Goal: Register for event/course

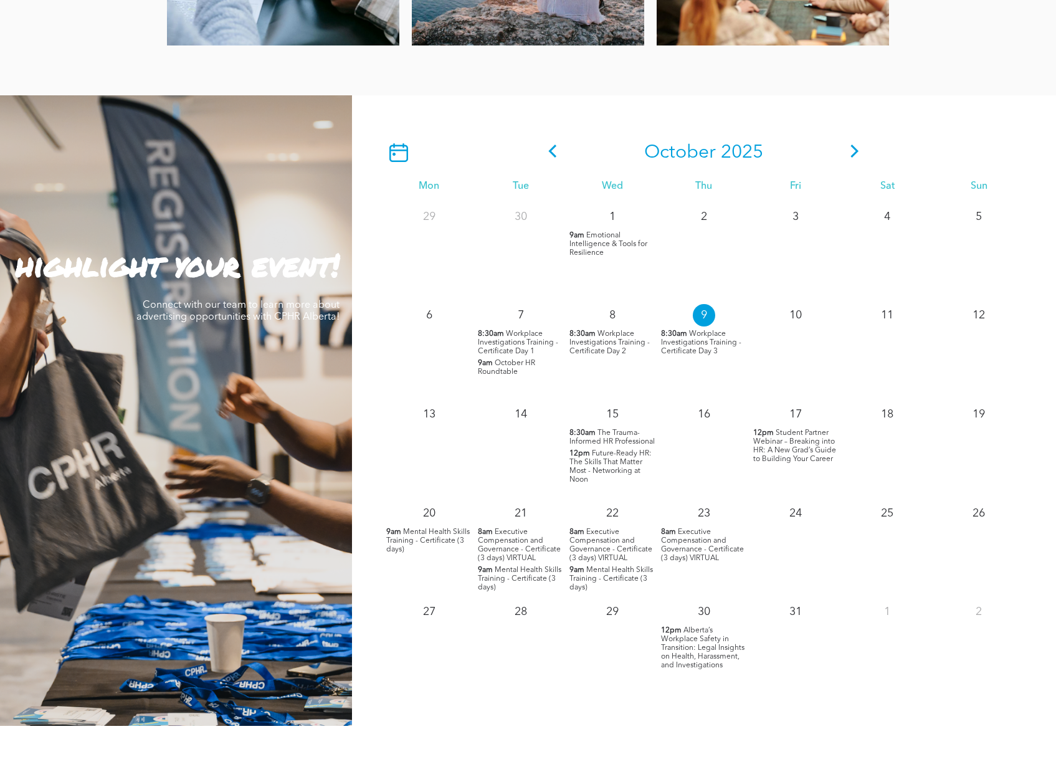
scroll to position [1003, 0]
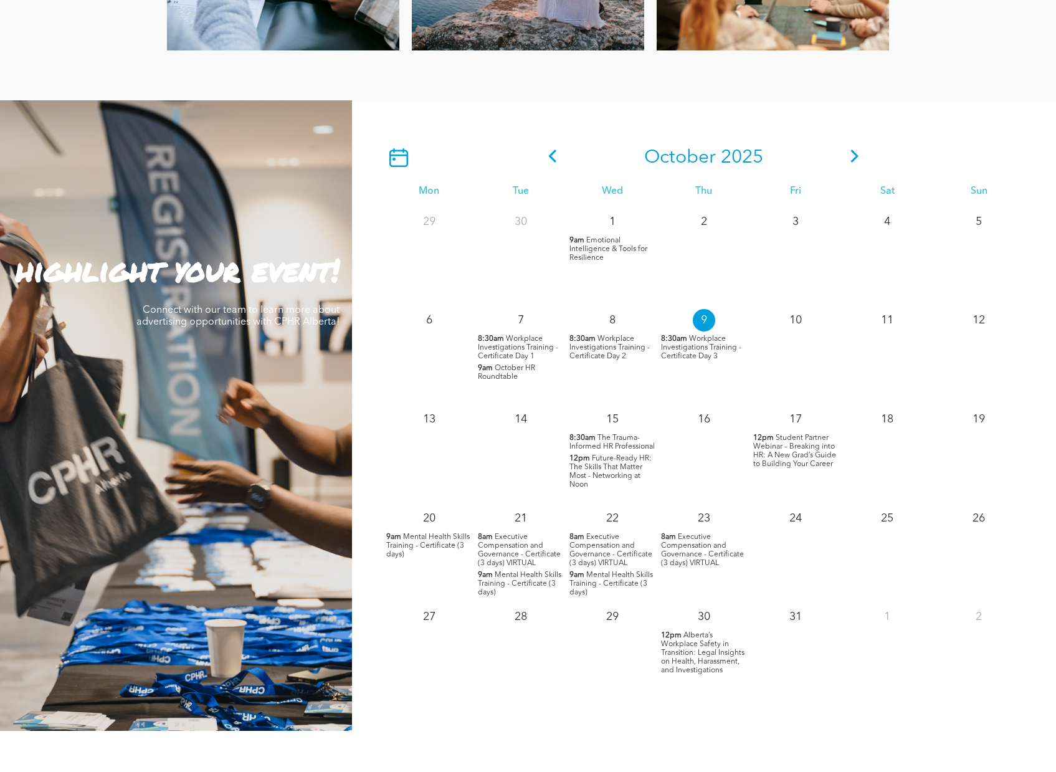
click at [853, 156] on icon at bounding box center [855, 156] width 19 height 13
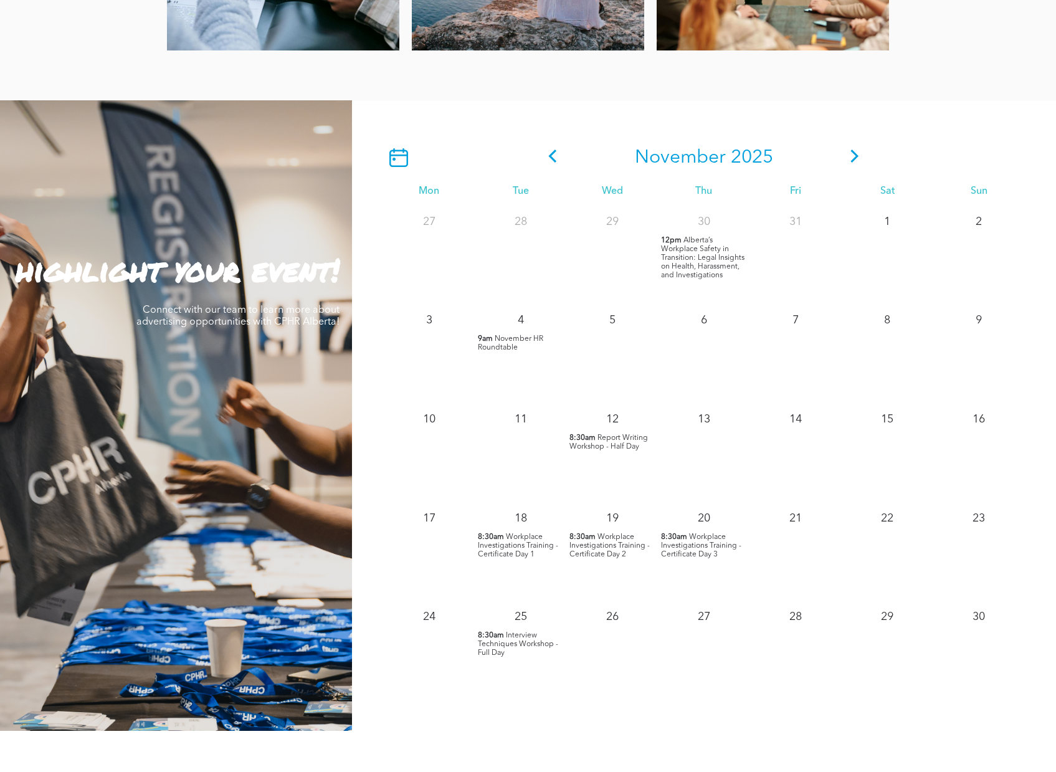
click at [588, 442] on span "8:30am" at bounding box center [583, 438] width 26 height 9
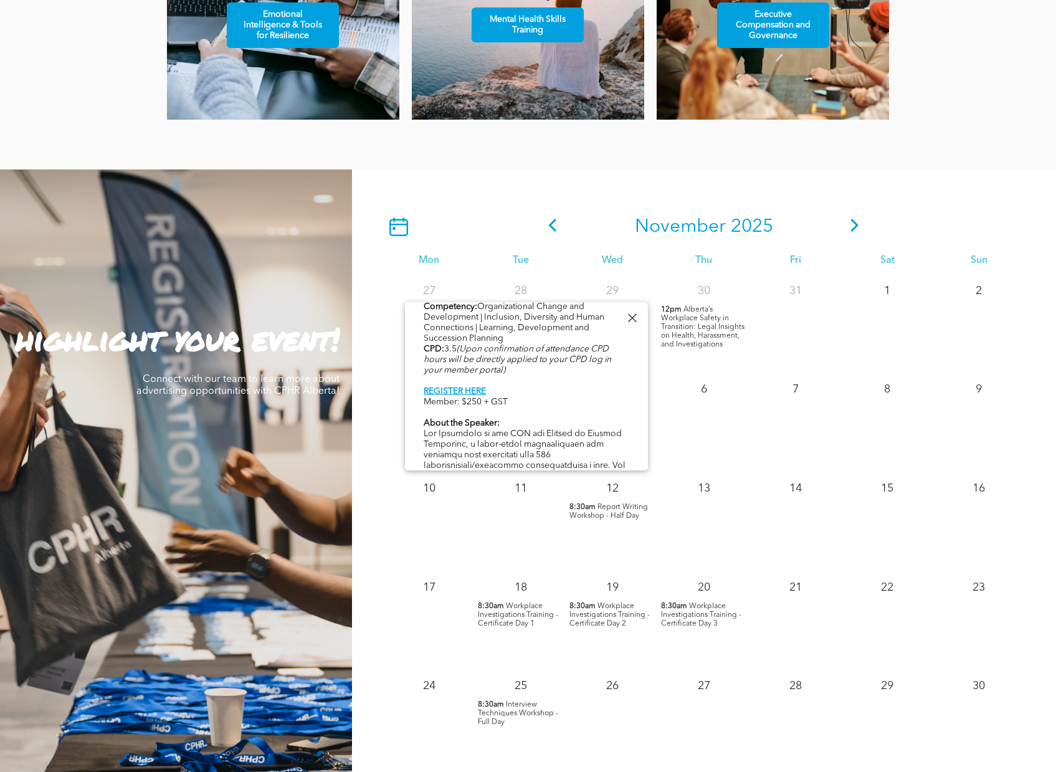
scroll to position [548, 0]
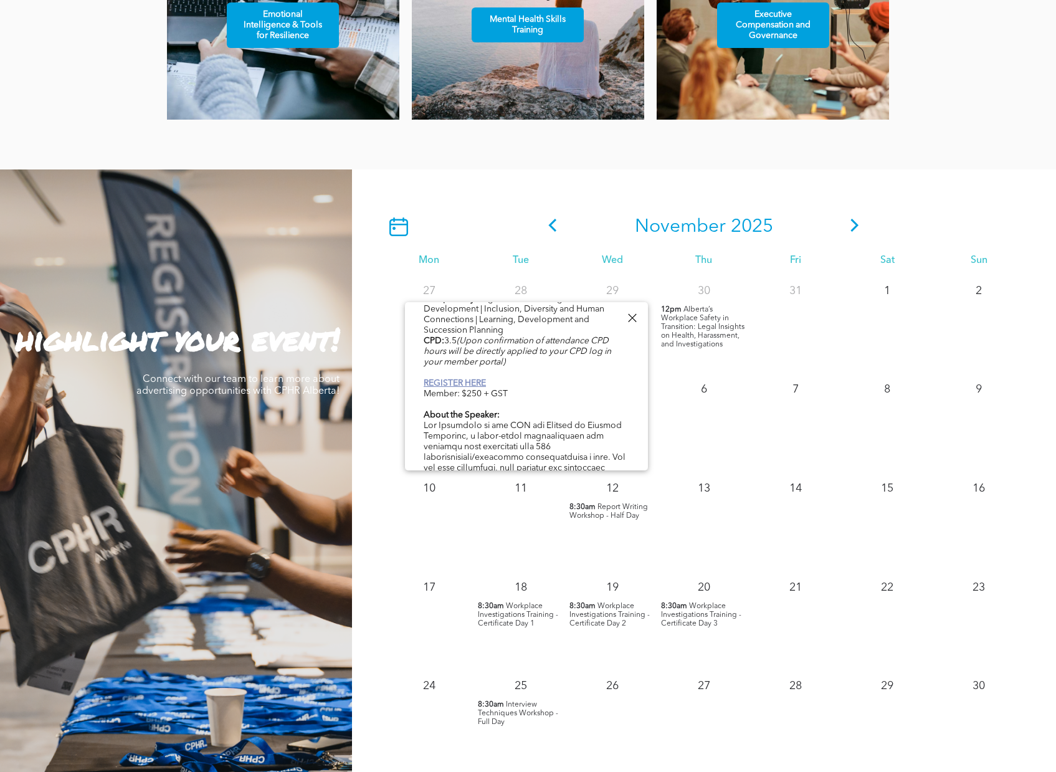
click at [469, 388] on link "REGISTER HERE" at bounding box center [455, 383] width 62 height 9
click at [699, 537] on div "13" at bounding box center [704, 521] width 92 height 99
click at [624, 314] on div at bounding box center [632, 318] width 17 height 17
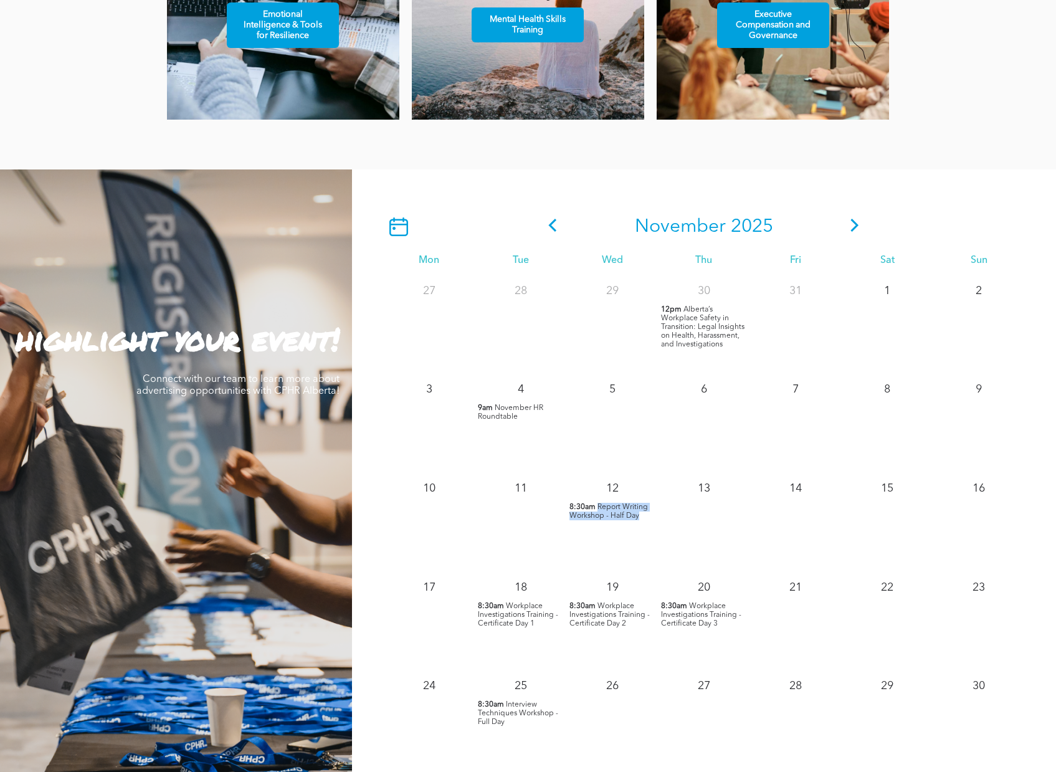
drag, startPoint x: 651, startPoint y: 517, endPoint x: 599, endPoint y: 507, distance: 53.2
click at [599, 507] on p "8:30am Report Writing Workshop - Half Day" at bounding box center [612, 511] width 85 height 17
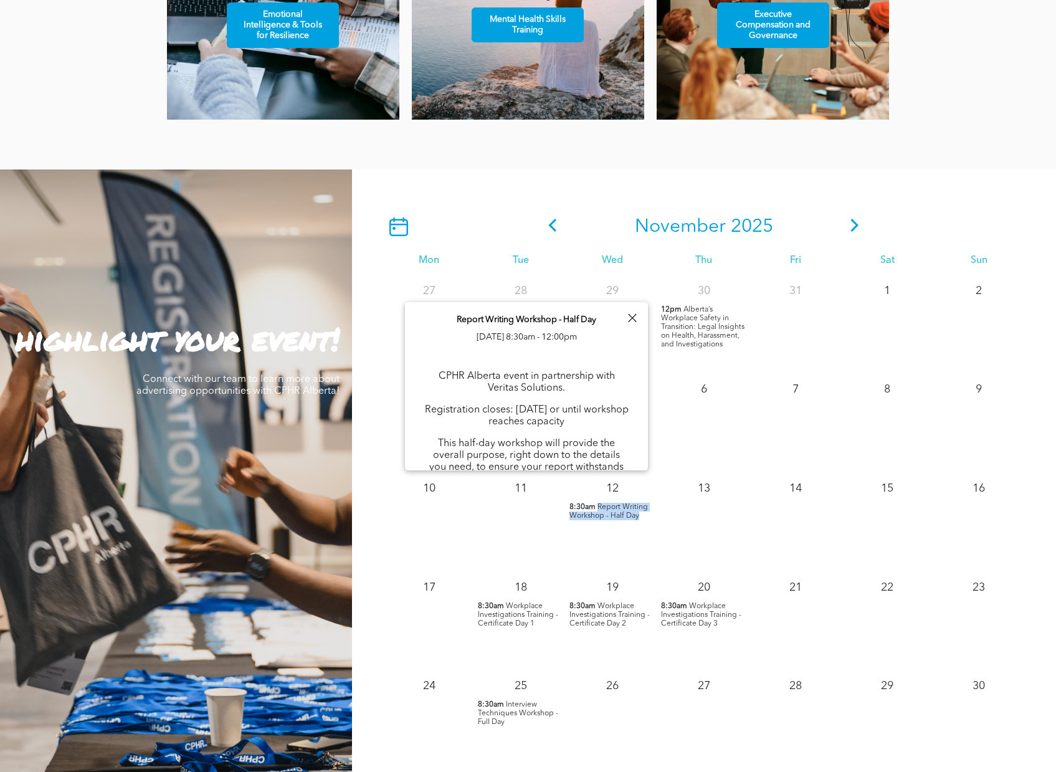
copy span "Report Writing Workshop - Half Day"
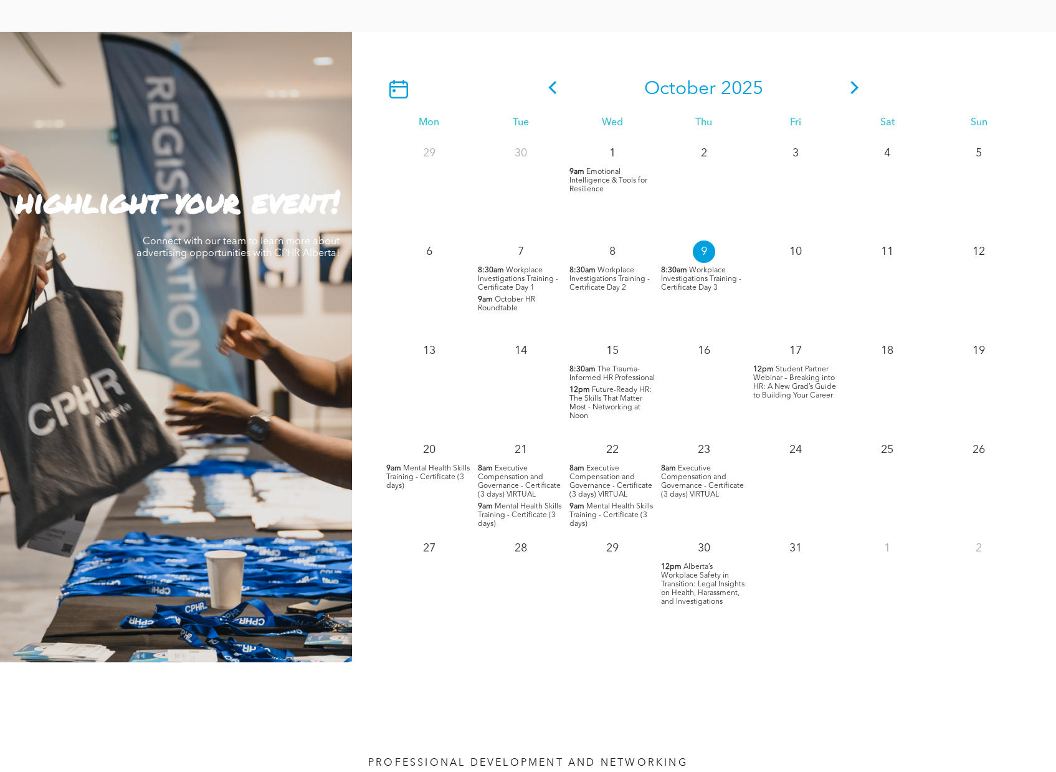
scroll to position [907, 0]
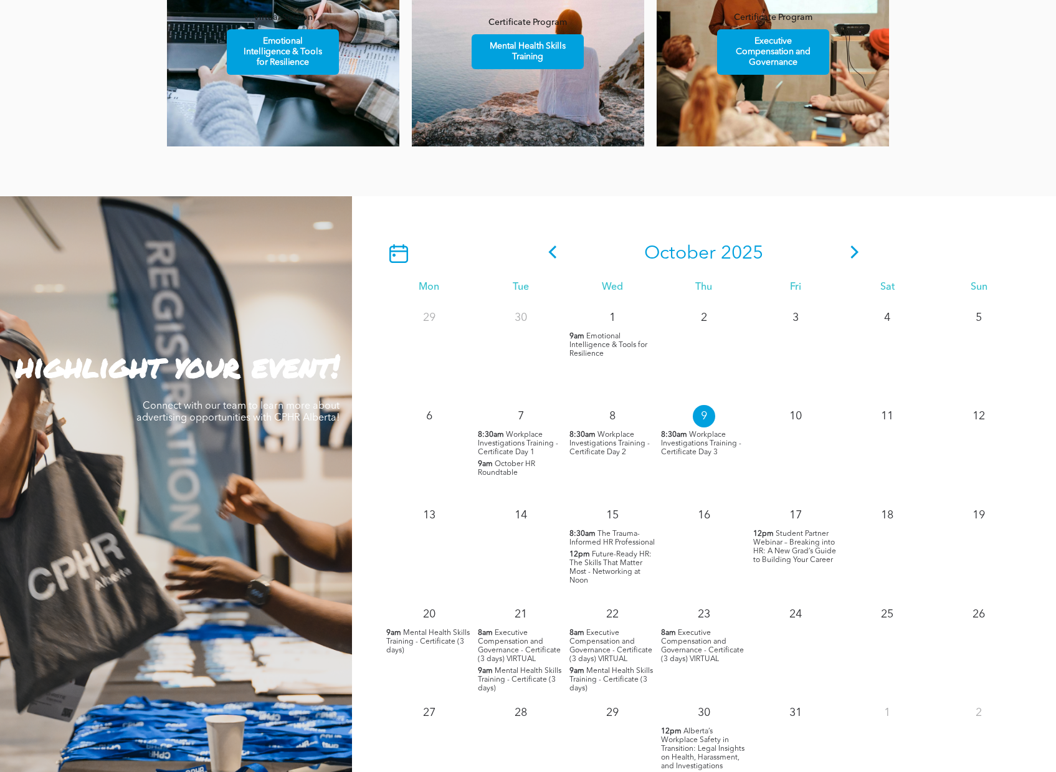
click at [856, 257] on icon at bounding box center [855, 252] width 19 height 13
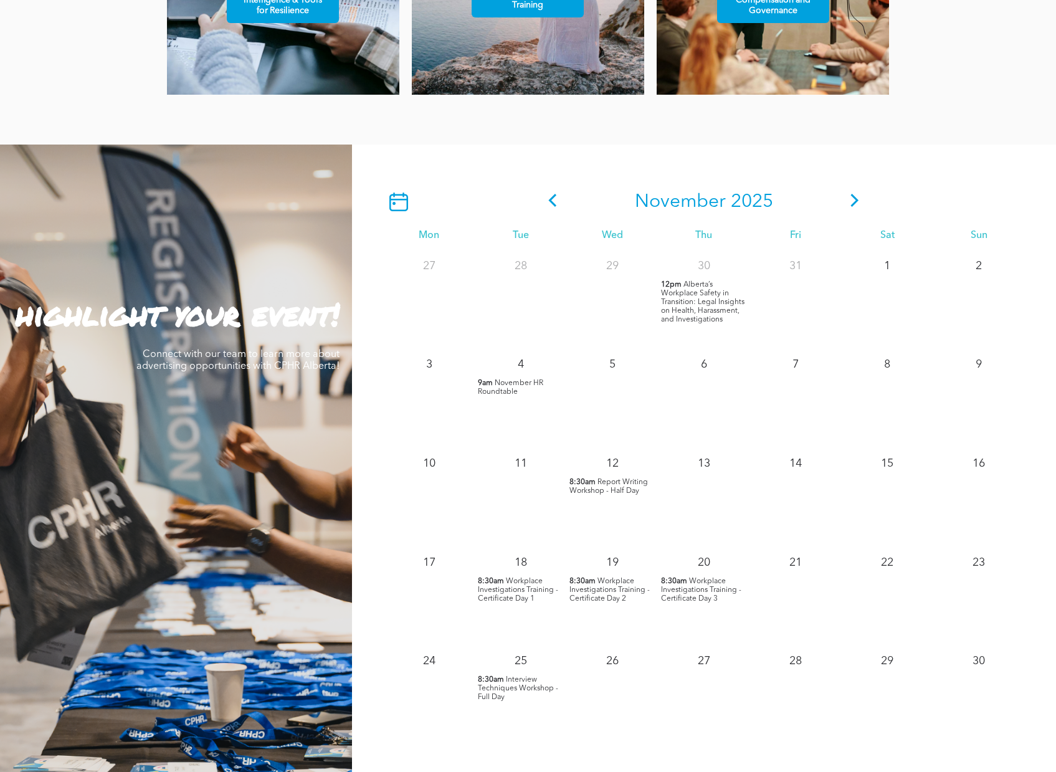
scroll to position [1045, 0]
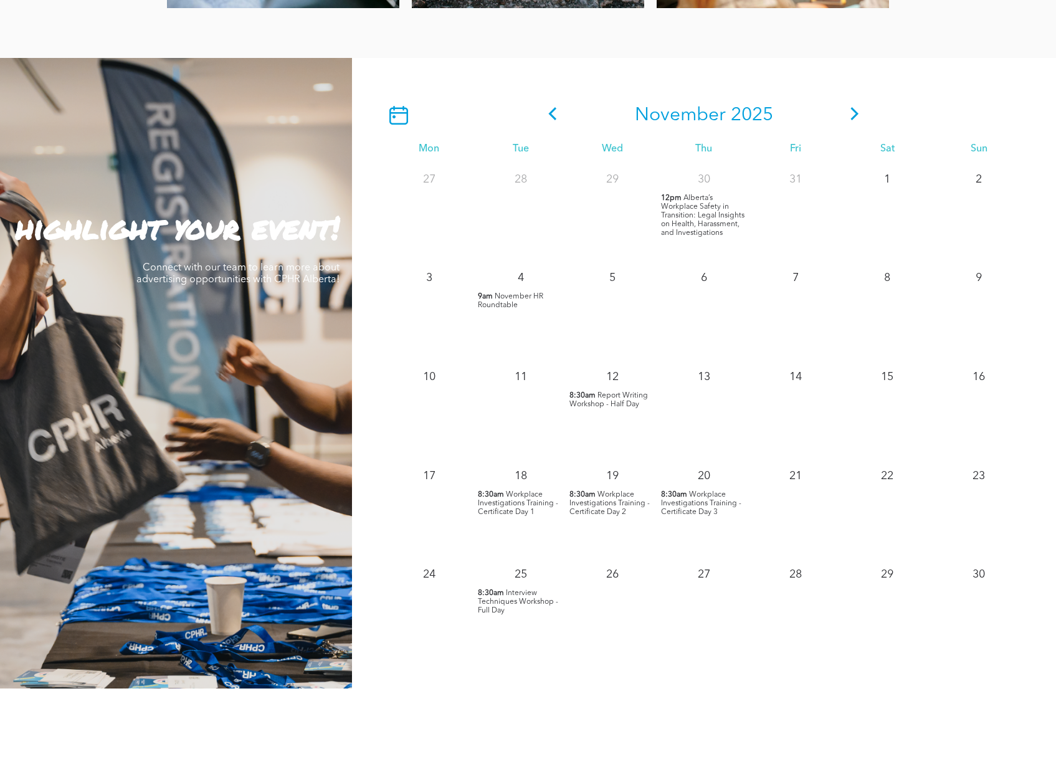
click at [858, 120] on icon at bounding box center [855, 113] width 19 height 13
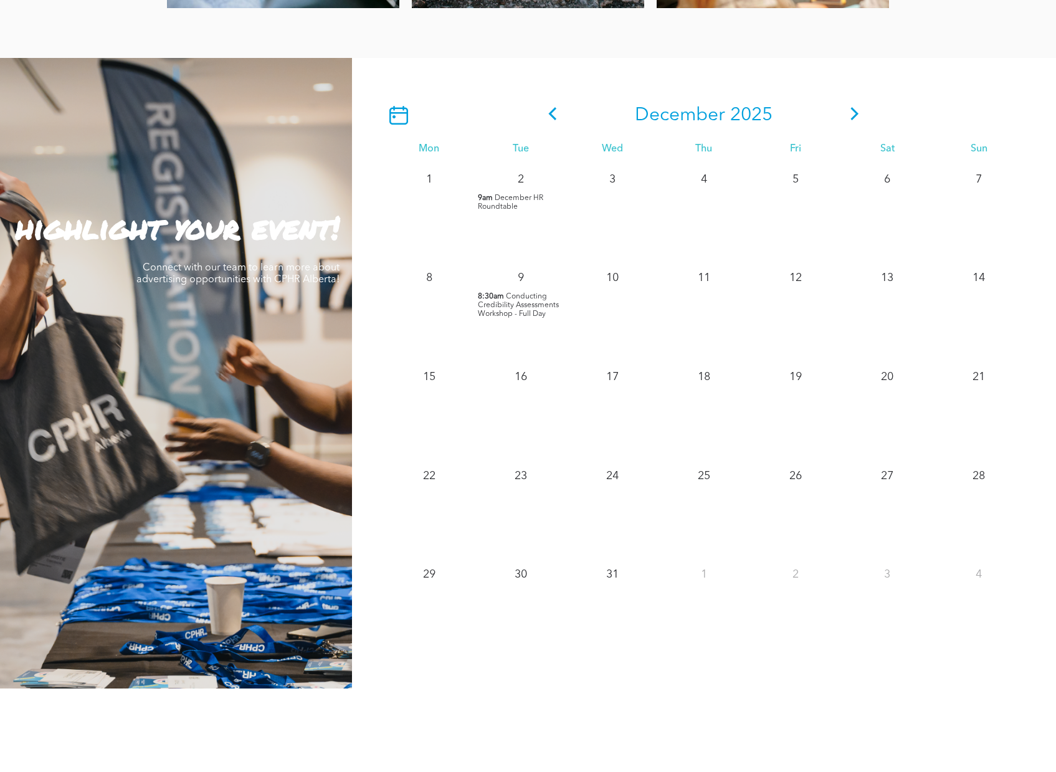
click at [549, 115] on icon at bounding box center [552, 113] width 19 height 13
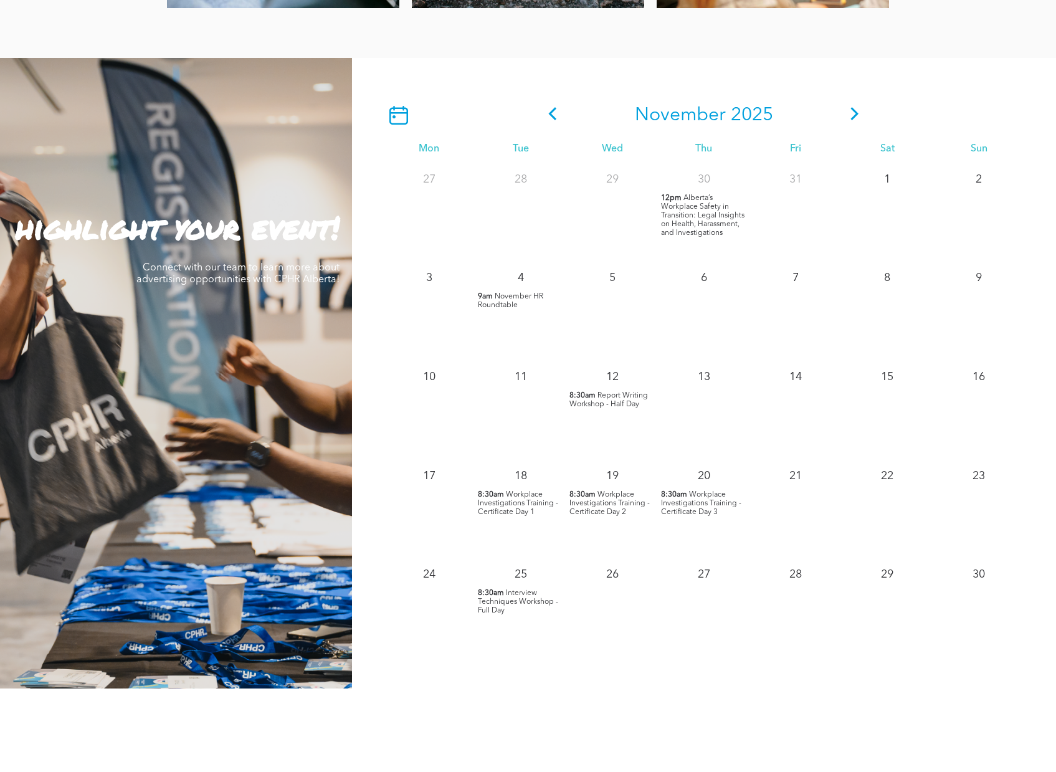
click at [603, 404] on span "Report Writing Workshop - Half Day" at bounding box center [609, 400] width 79 height 16
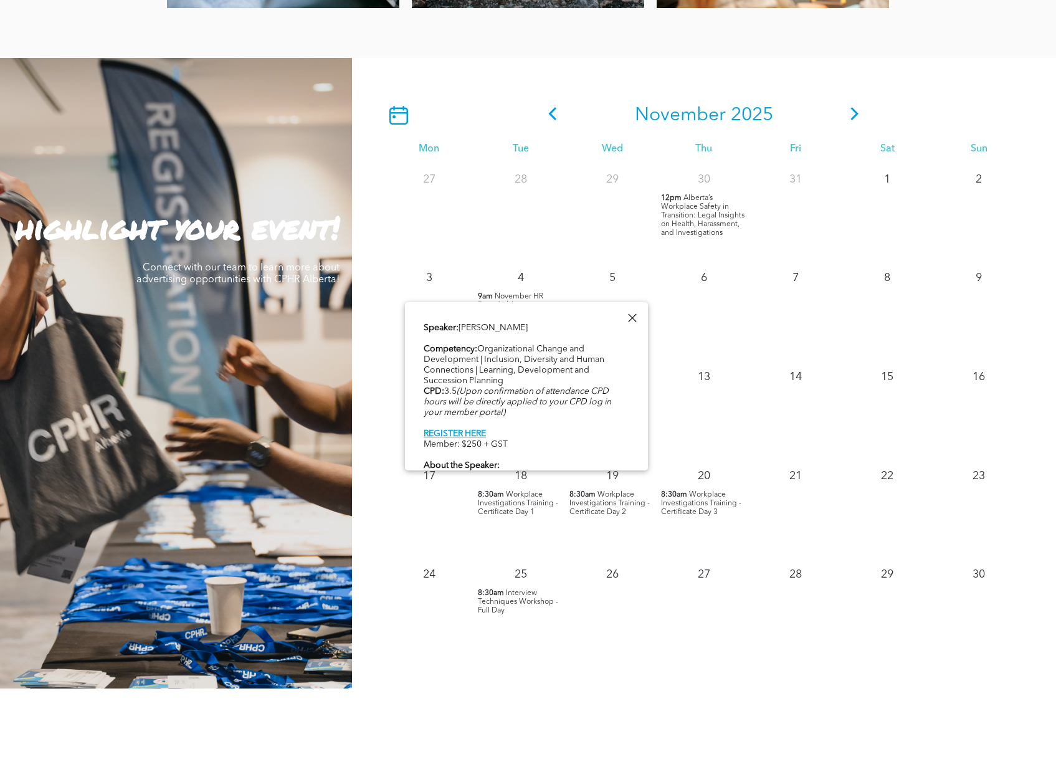
scroll to position [492, 0]
click at [458, 442] on link "REGISTER HERE" at bounding box center [455, 439] width 62 height 9
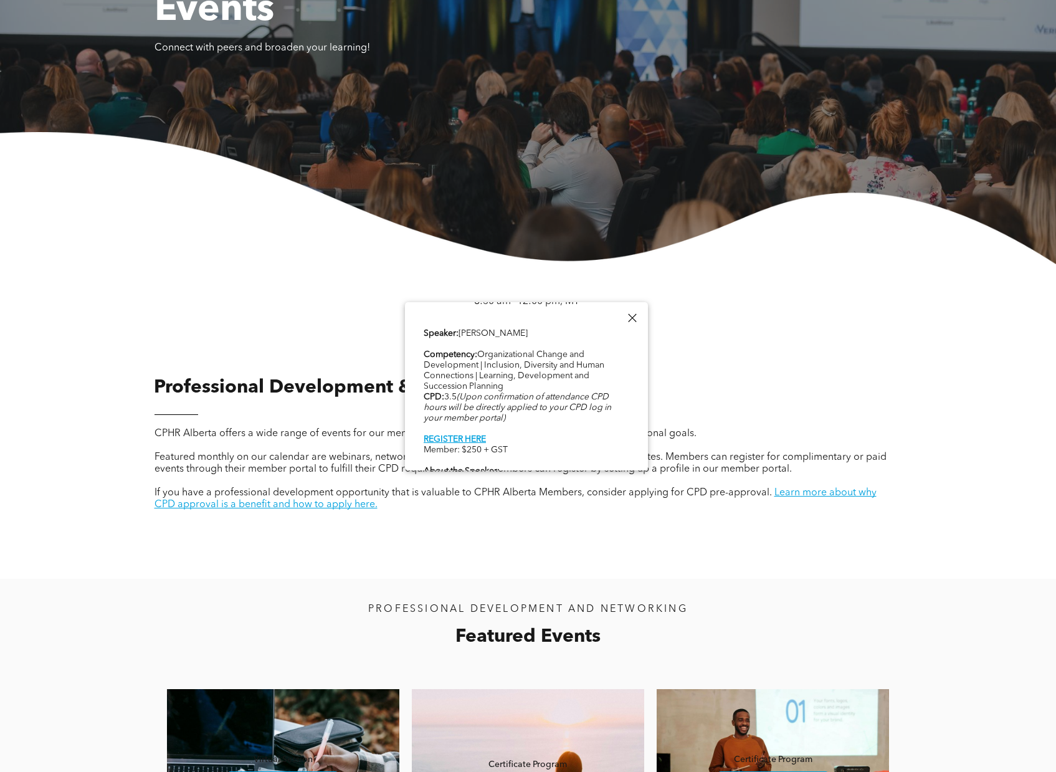
scroll to position [0, 0]
